Goal: Information Seeking & Learning: Learn about a topic

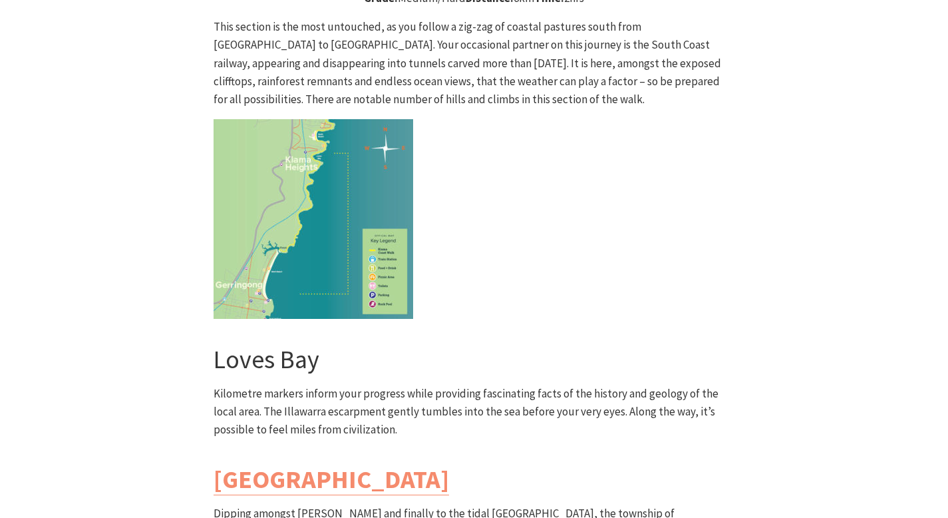
scroll to position [3414, 0]
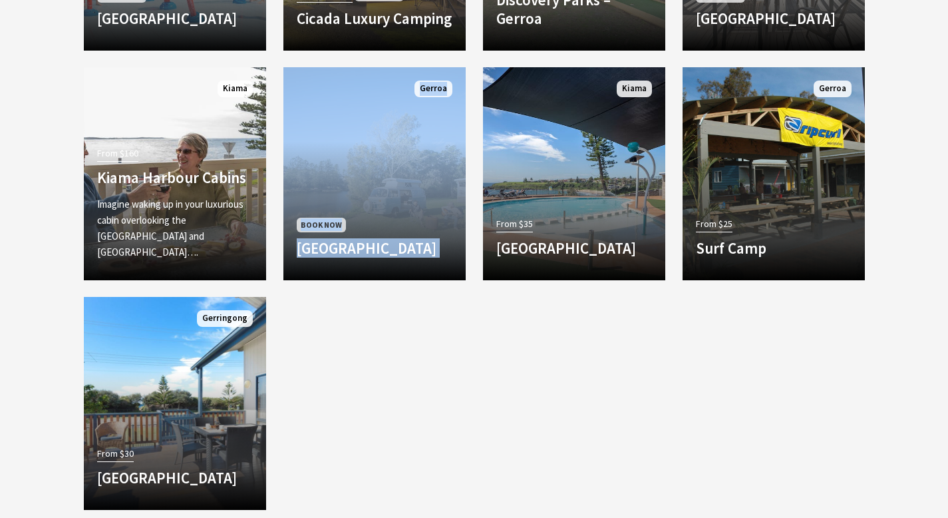
scroll to position [1479, 0]
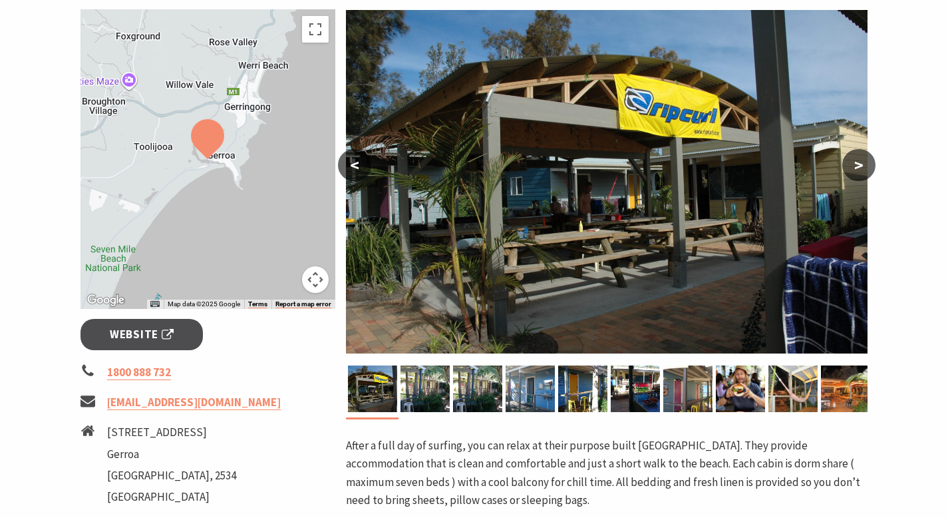
scroll to position [280, 0]
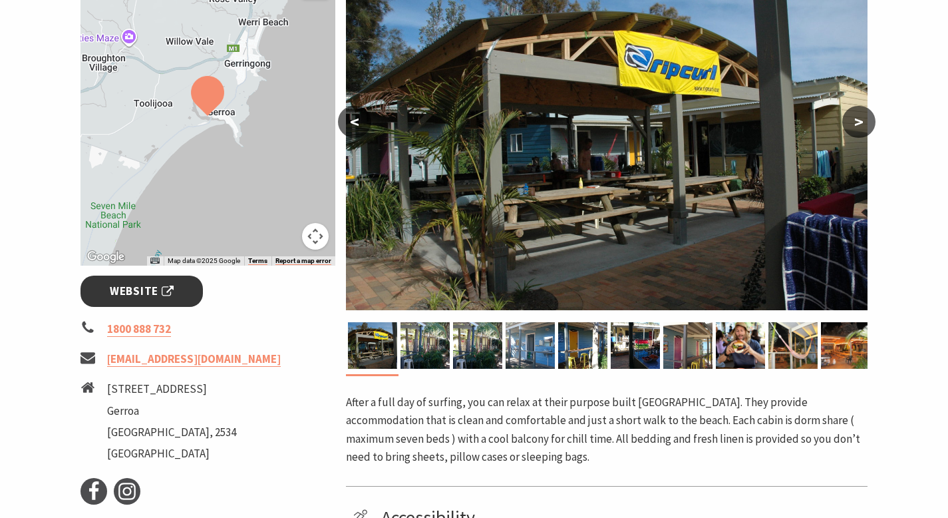
click at [120, 292] on span "Website" at bounding box center [142, 291] width 64 height 18
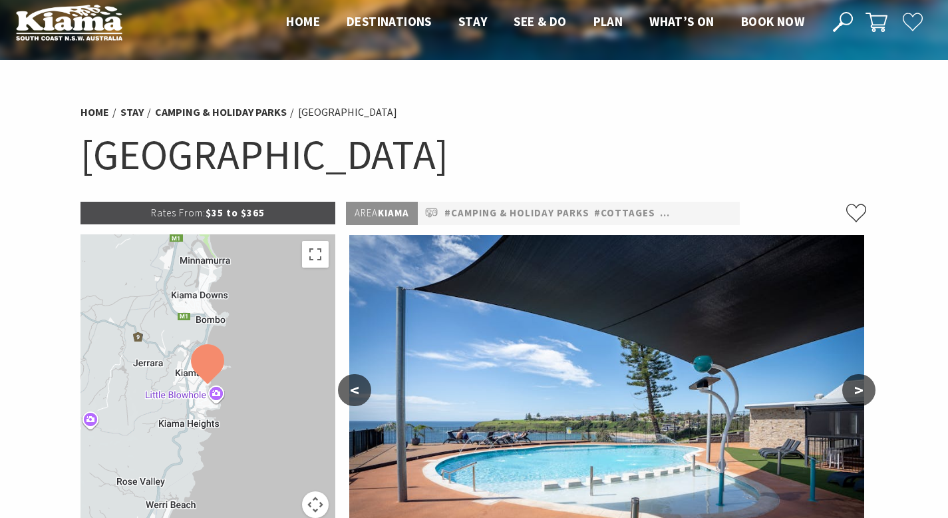
scroll to position [18, 0]
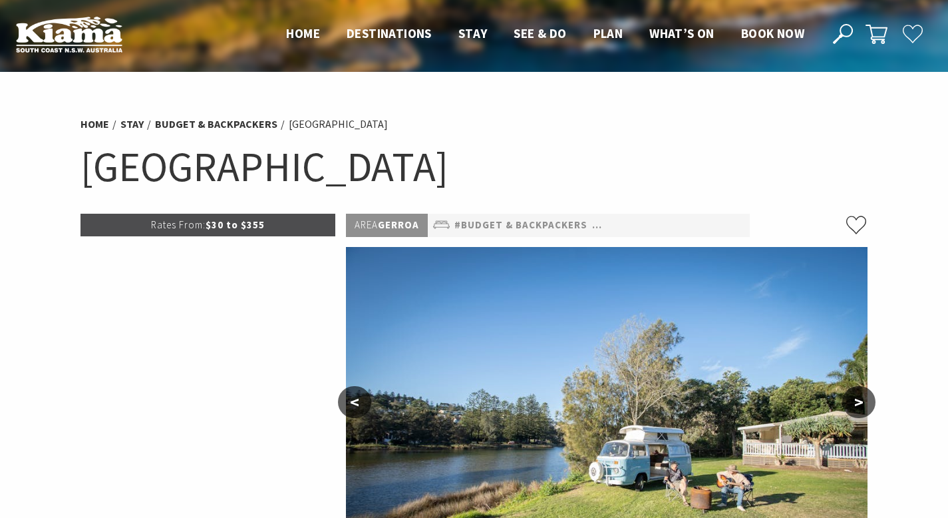
select select "3"
select select "2"
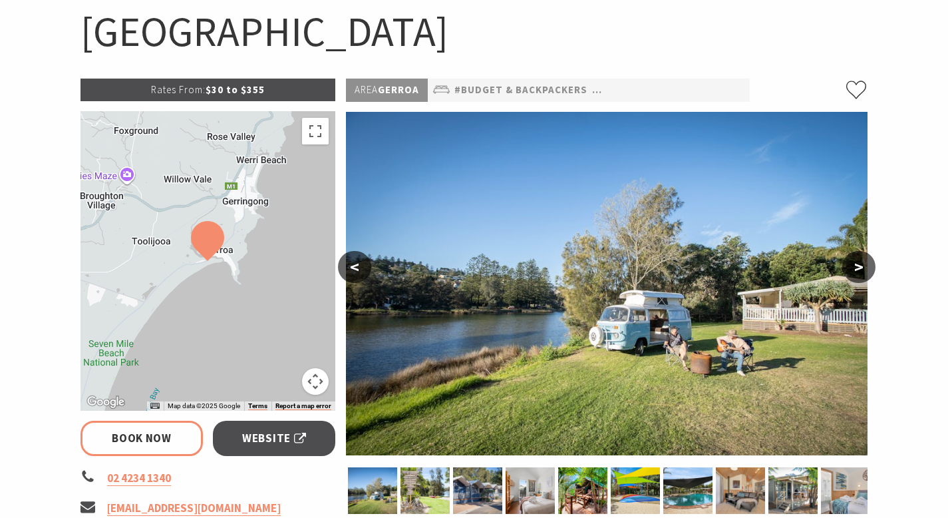
scroll to position [300, 0]
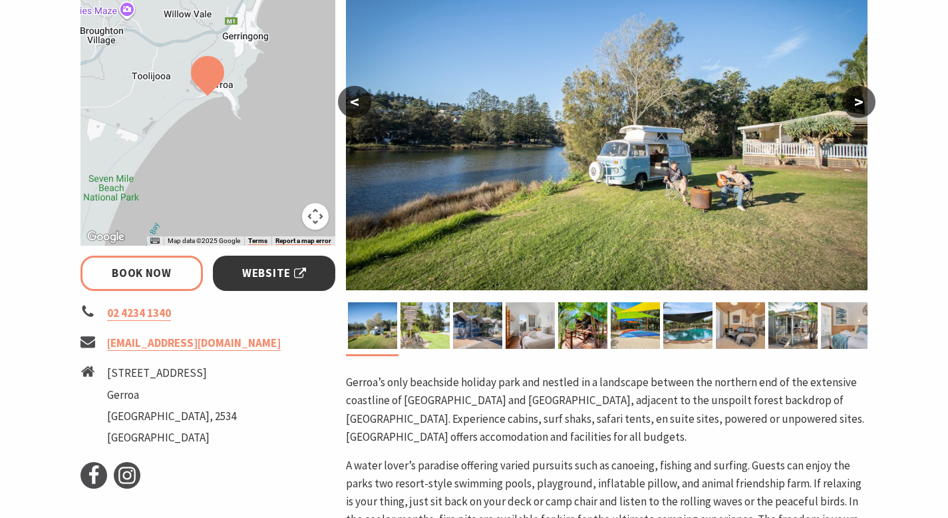
click at [262, 272] on span "Website" at bounding box center [274, 273] width 64 height 18
select select "3"
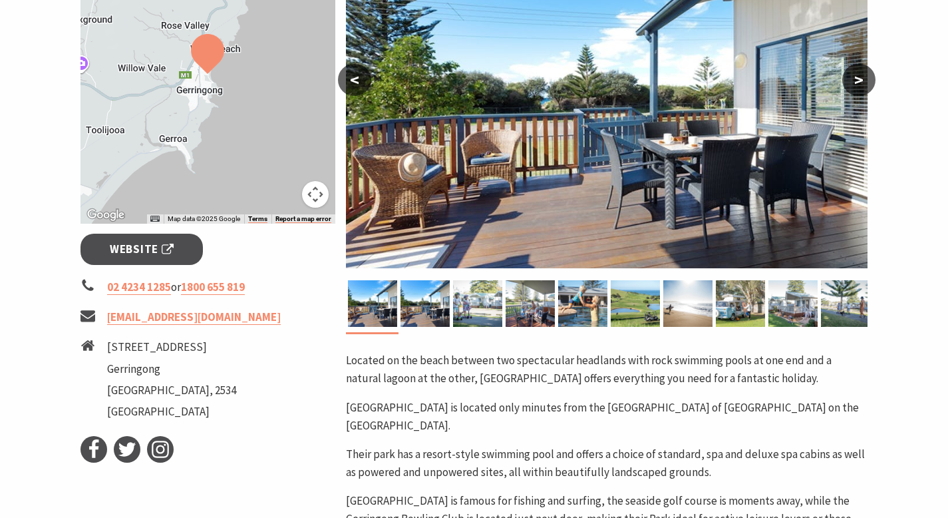
scroll to position [345, 0]
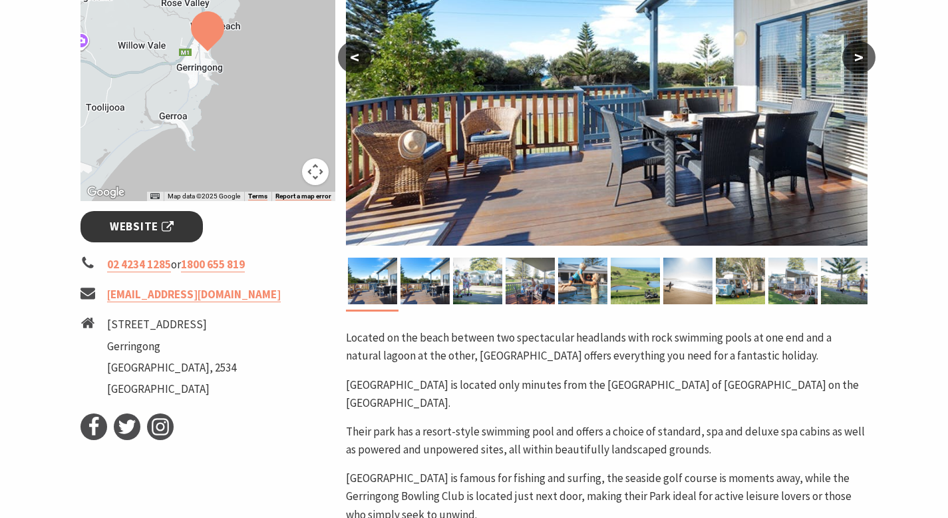
click at [133, 224] on span "Website" at bounding box center [142, 227] width 64 height 18
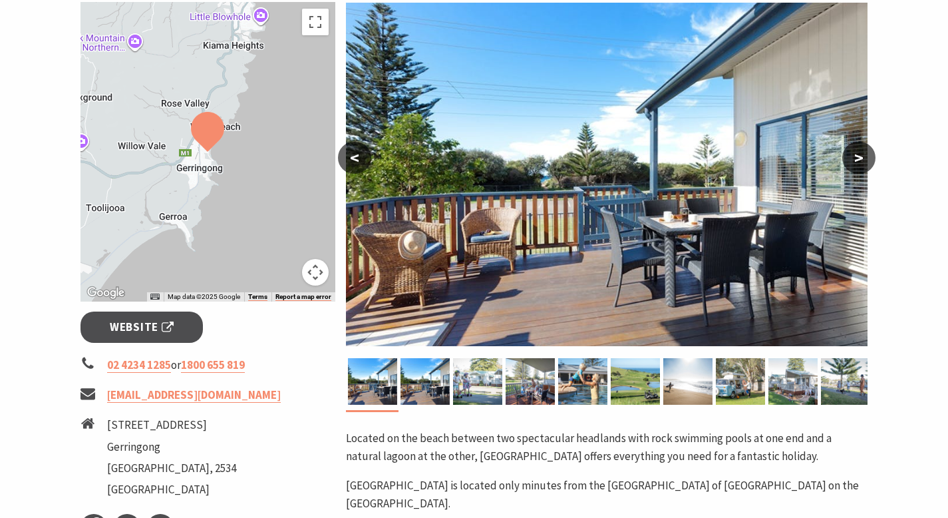
scroll to position [245, 0]
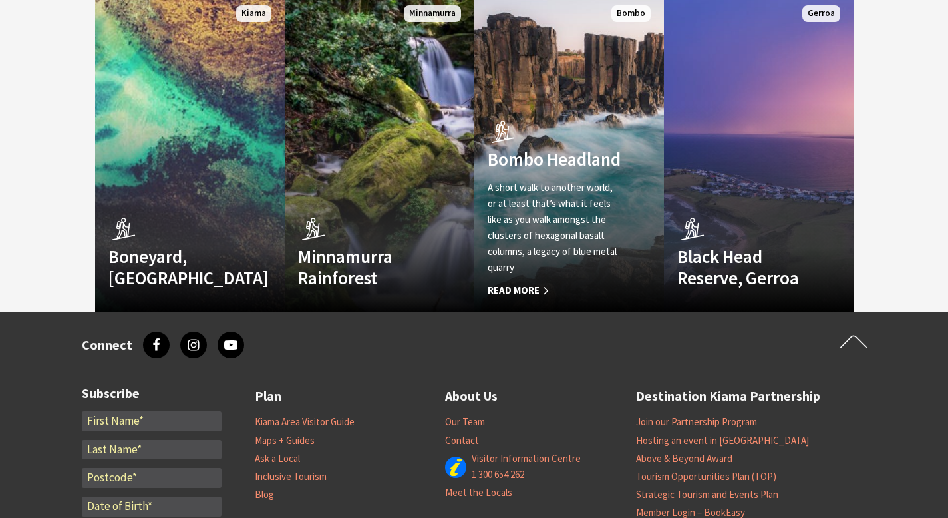
scroll to position [3761, 0]
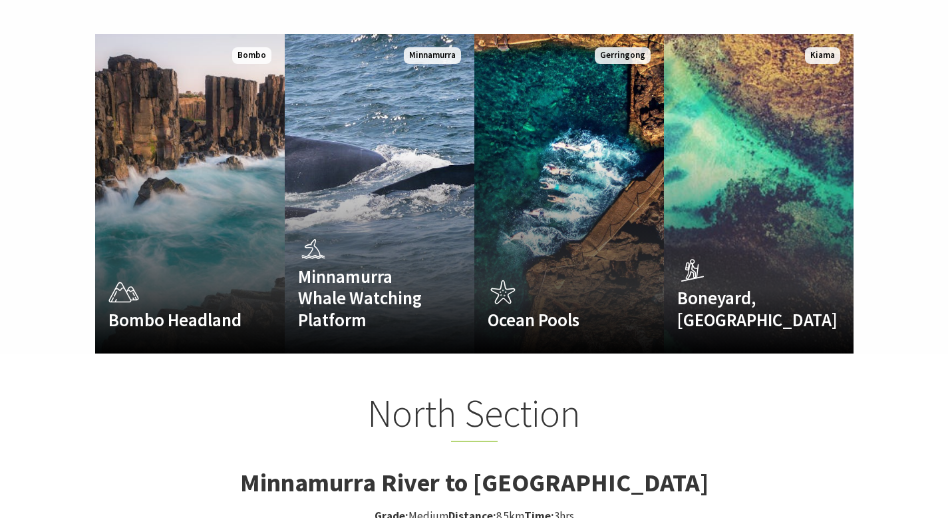
scroll to position [1062, 0]
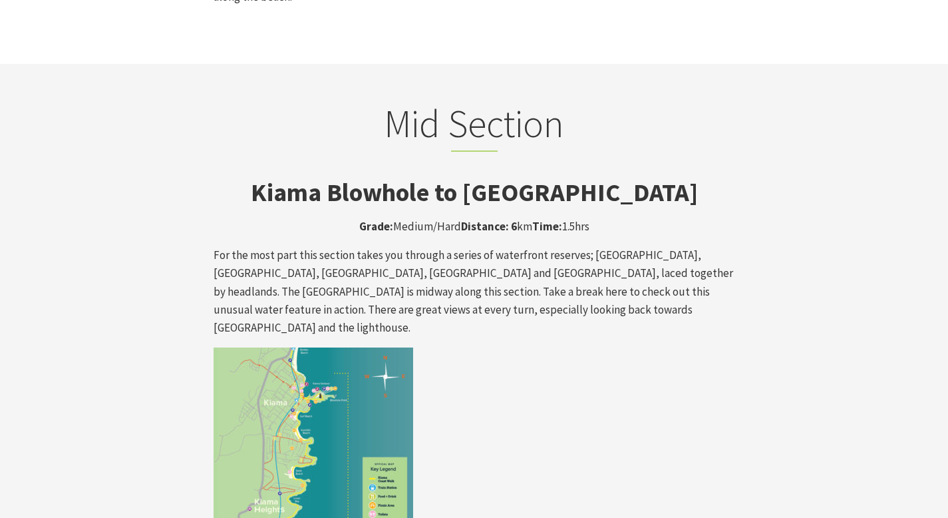
scroll to position [2042, 0]
